Goal: Task Accomplishment & Management: Use online tool/utility

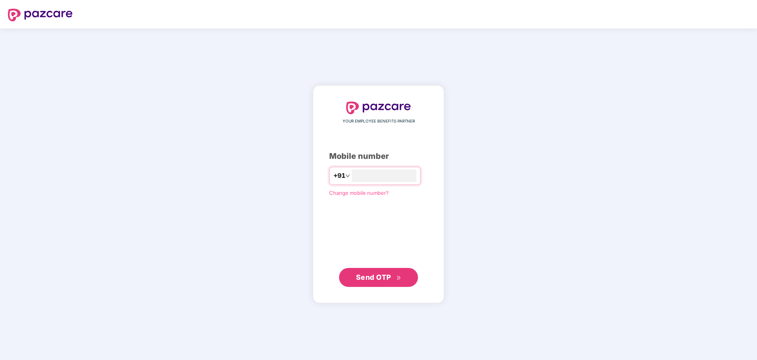
type input "**********"
click at [358, 276] on span "Send OTP" at bounding box center [373, 276] width 35 height 8
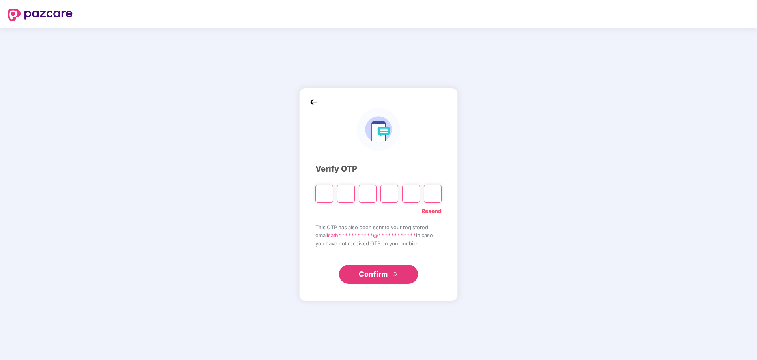
type input "*"
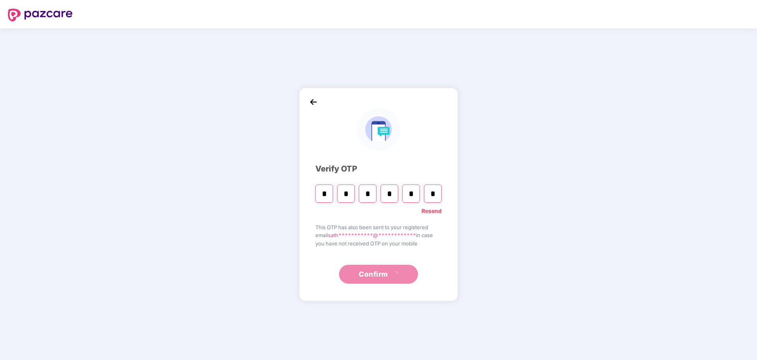
type input "*"
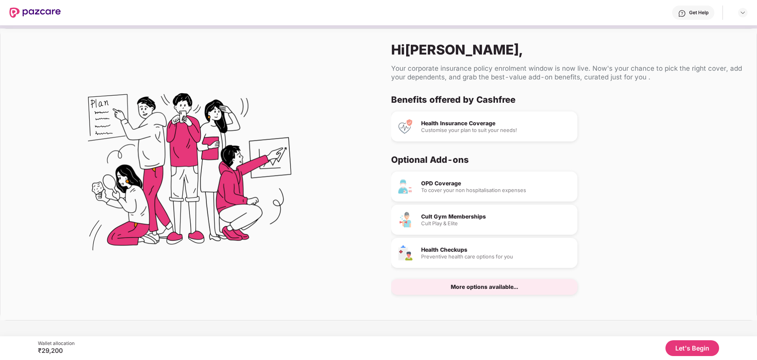
click at [685, 349] on button "Let's Begin" at bounding box center [693, 348] width 54 height 16
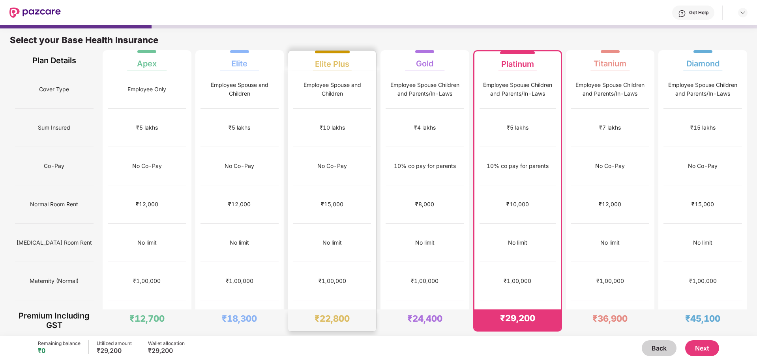
click at [348, 262] on div "₹1,00,000" at bounding box center [332, 281] width 78 height 38
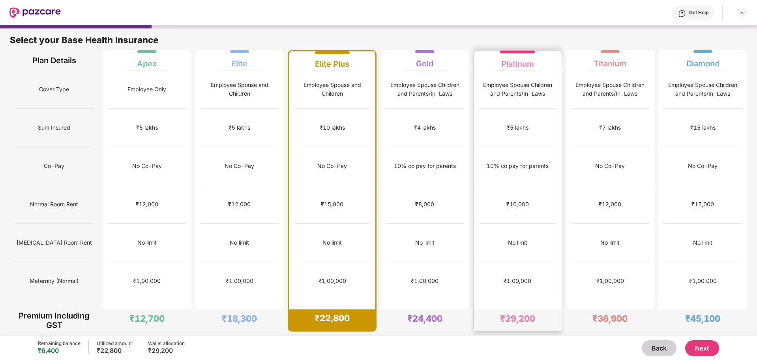
click at [509, 262] on div "₹1,00,000" at bounding box center [518, 281] width 78 height 38
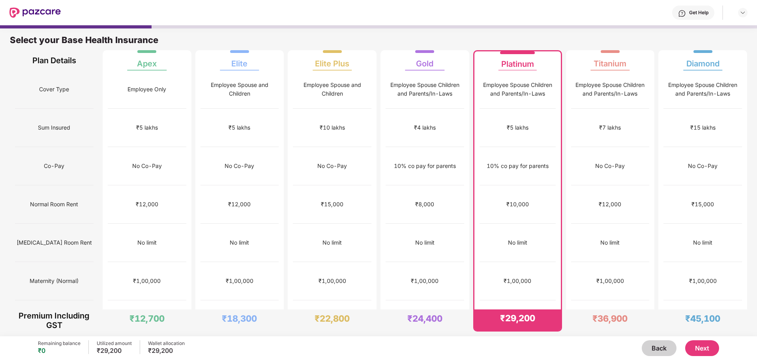
click at [512, 91] on div "Employee Spouse Children and Parents/In-Laws" at bounding box center [518, 89] width 76 height 17
click at [704, 349] on button "Next" at bounding box center [702, 348] width 34 height 16
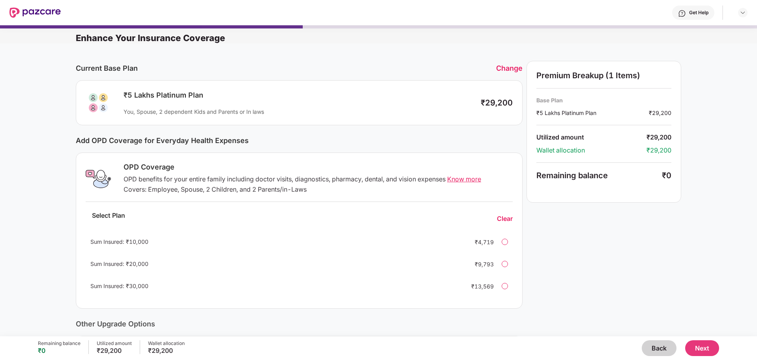
scroll to position [116, 0]
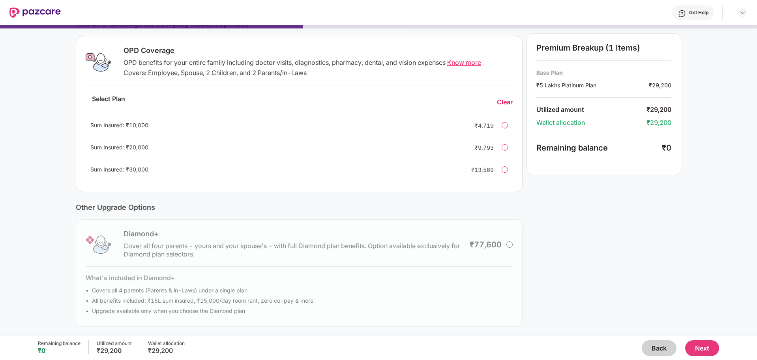
click at [705, 345] on button "Next" at bounding box center [702, 348] width 34 height 16
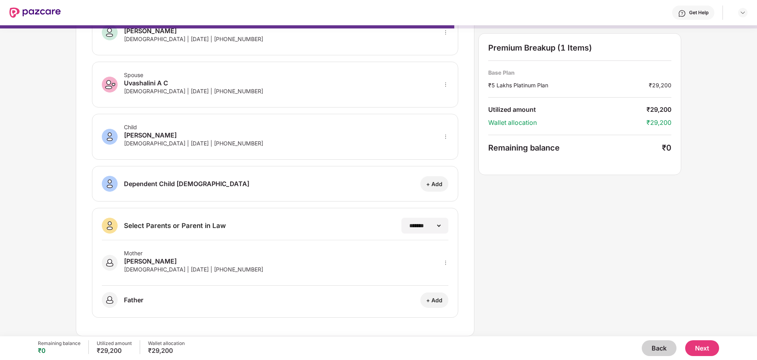
scroll to position [58, 0]
click at [701, 347] on button "Next" at bounding box center [702, 348] width 34 height 16
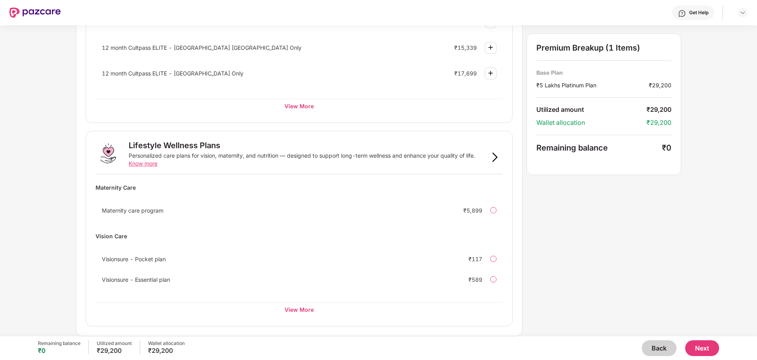
scroll to position [402, 0]
click at [306, 310] on div "View More" at bounding box center [299, 309] width 407 height 14
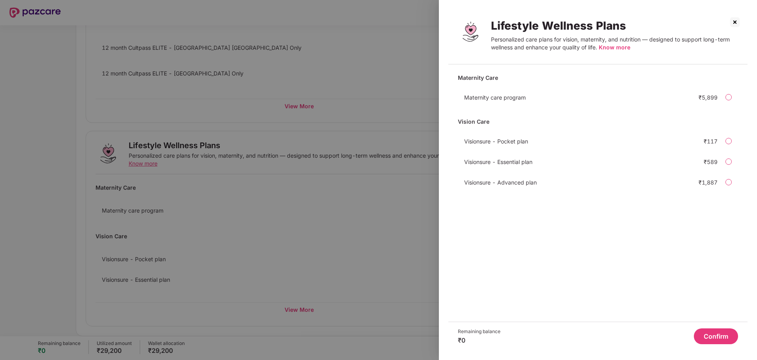
click at [735, 22] on img at bounding box center [735, 22] width 13 height 13
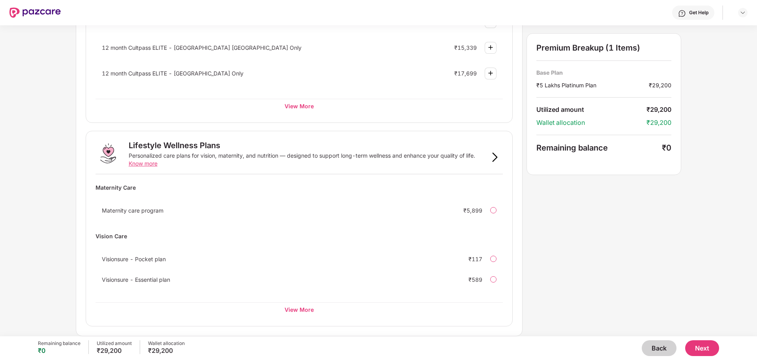
click at [700, 344] on button "Next" at bounding box center [702, 348] width 34 height 16
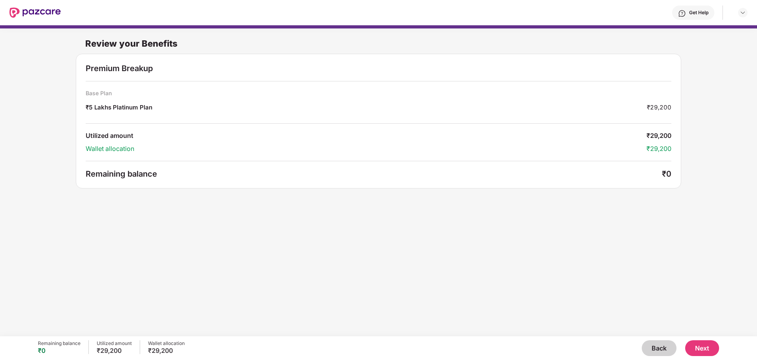
click at [711, 351] on button "Next" at bounding box center [702, 348] width 34 height 16
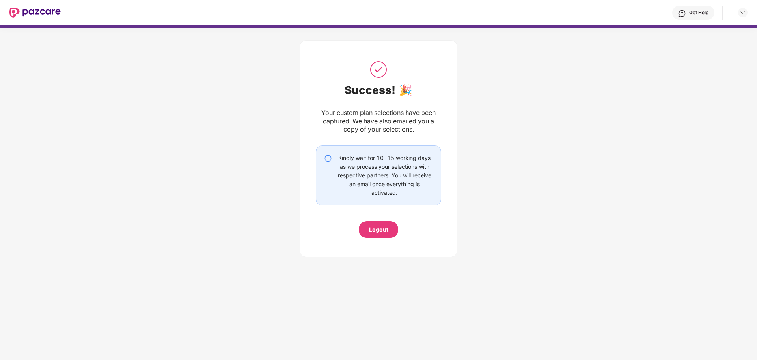
click at [379, 229] on div "Logout" at bounding box center [378, 229] width 19 height 9
